Goal: Information Seeking & Learning: Learn about a topic

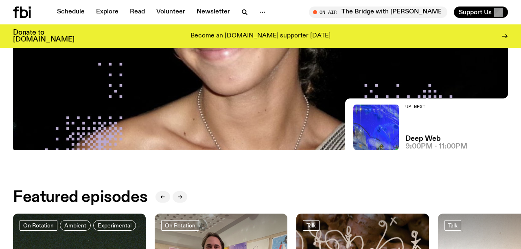
scroll to position [198, 0]
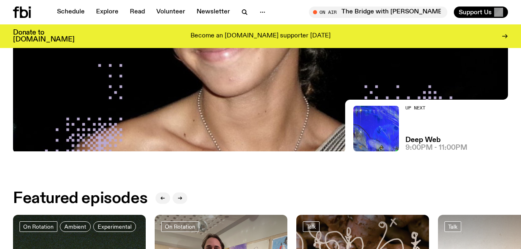
click at [170, 121] on img at bounding box center [260, 12] width 495 height 279
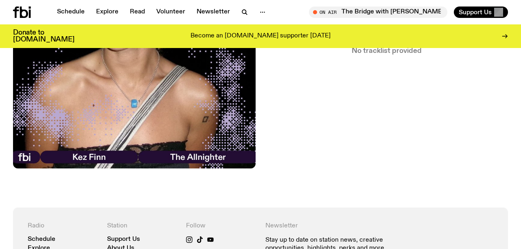
scroll to position [393, 0]
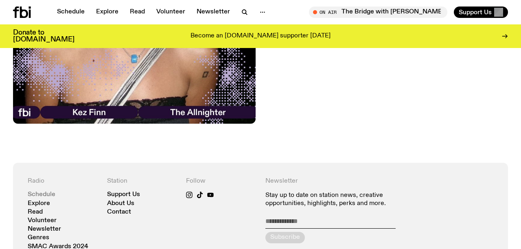
click at [45, 192] on link "Schedule" at bounding box center [42, 195] width 28 height 6
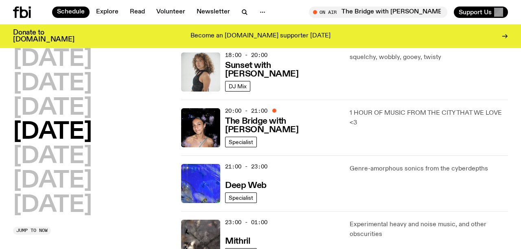
scroll to position [363, 0]
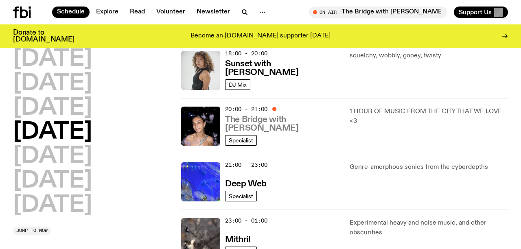
click at [283, 125] on h3 "The Bridge with [PERSON_NAME]" at bounding box center [282, 124] width 114 height 17
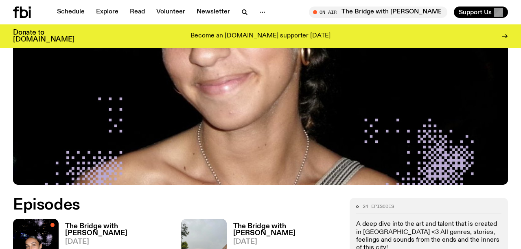
scroll to position [261, 0]
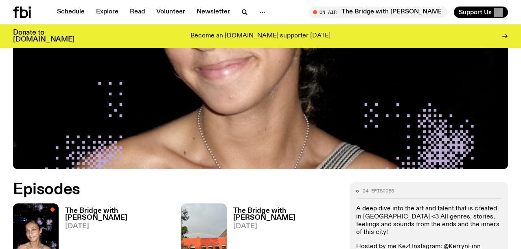
click at [100, 208] on h3 "The Bridge with [PERSON_NAME]" at bounding box center [118, 215] width 106 height 14
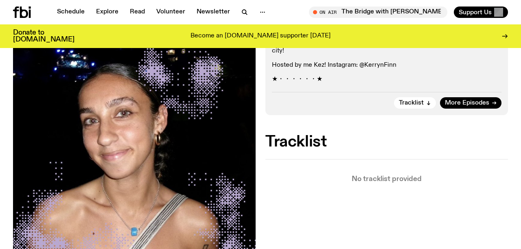
scroll to position [231, 0]
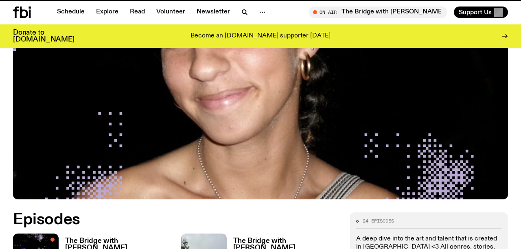
scroll to position [261, 0]
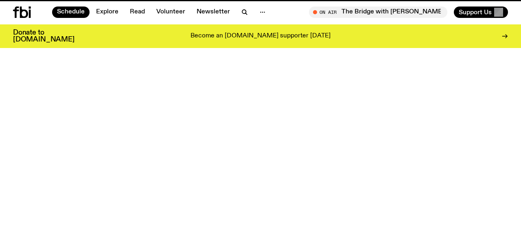
scroll to position [363, 0]
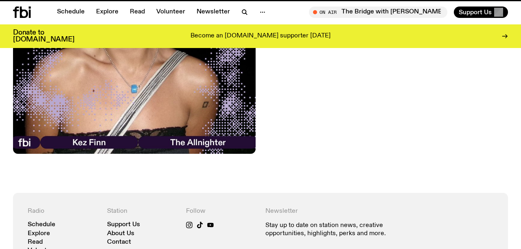
scroll to position [393, 0]
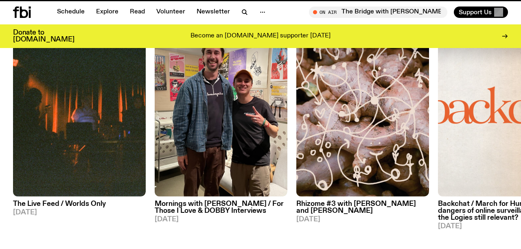
scroll to position [198, 0]
